Goal: Task Accomplishment & Management: Complete application form

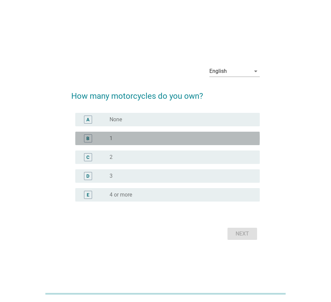
click at [116, 139] on div "radio_button_unchecked 1" at bounding box center [180, 138] width 140 height 7
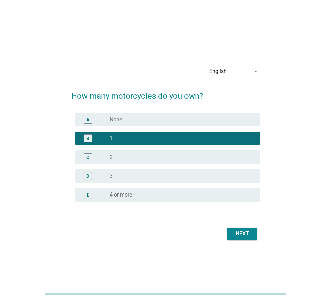
click at [115, 159] on div "radio_button_unchecked 2" at bounding box center [180, 157] width 140 height 7
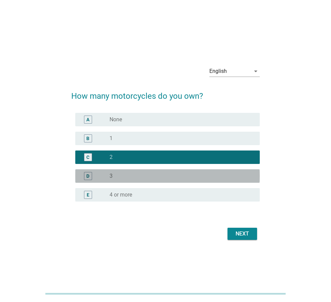
click at [119, 175] on div "radio_button_unchecked 3" at bounding box center [180, 176] width 140 height 7
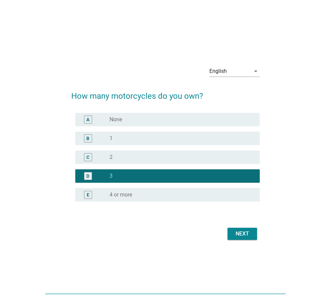
click at [241, 233] on div "Next" at bounding box center [242, 234] width 19 height 8
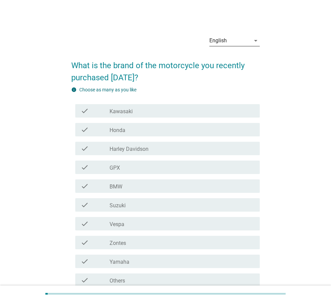
click at [240, 42] on div "English" at bounding box center [230, 40] width 41 height 11
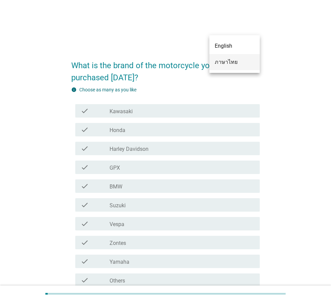
click at [229, 62] on div "ภาษาไทย" at bounding box center [235, 62] width 40 height 8
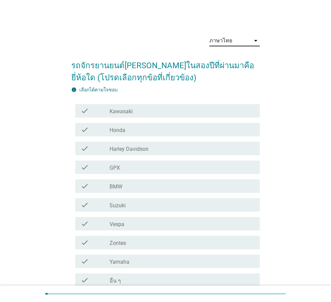
scroll to position [63, 0]
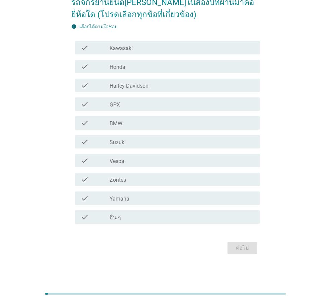
click at [122, 67] on label "Honda" at bounding box center [118, 67] width 16 height 7
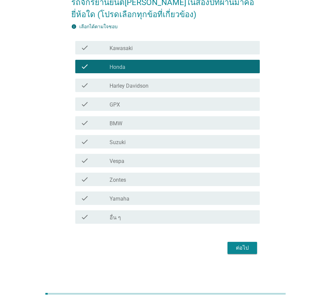
click at [249, 251] on div "ต่อไป" at bounding box center [242, 248] width 19 height 8
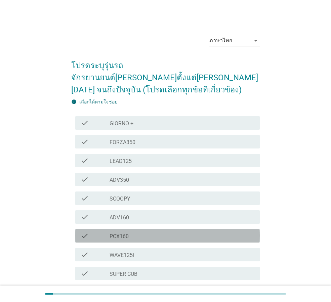
click at [147, 232] on div "check_box_outline_blank PCX160" at bounding box center [182, 236] width 145 height 8
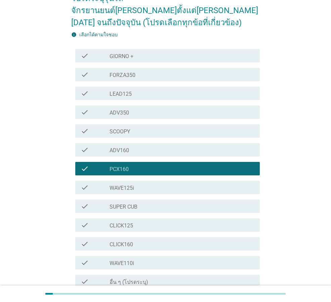
scroll to position [120, 0]
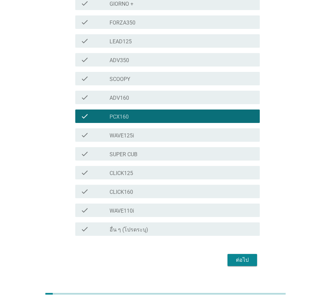
click at [241, 256] on div "ต่อไป" at bounding box center [242, 260] width 19 height 8
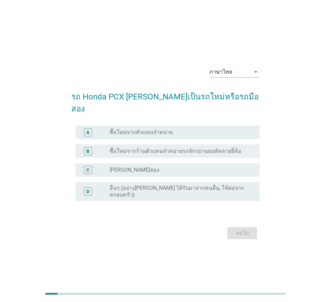
click at [155, 129] on label "ซื้อใหม่จากตัวแทนจำหน่าย" at bounding box center [141, 132] width 63 height 7
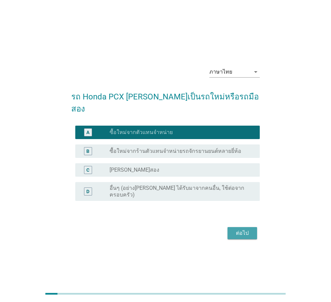
click at [250, 227] on button "ต่อไป" at bounding box center [243, 233] width 30 height 12
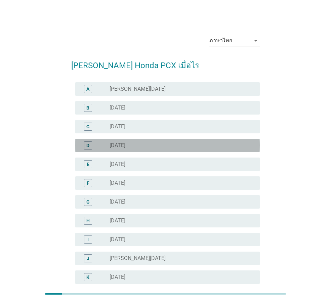
click at [151, 148] on div "radio_button_unchecked [DATE]" at bounding box center [180, 145] width 140 height 7
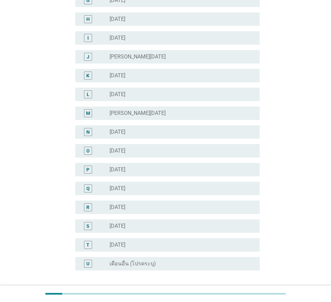
scroll to position [257, 0]
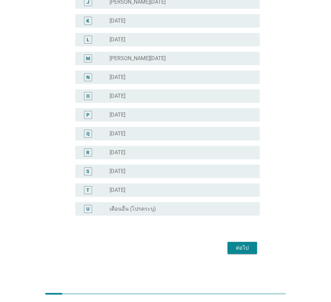
click at [244, 246] on div "ต่อไป" at bounding box center [242, 248] width 19 height 8
